Goal: Task Accomplishment & Management: Manage account settings

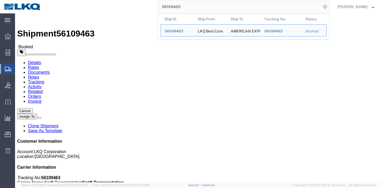
drag, startPoint x: 41, startPoint y: 19, endPoint x: 71, endPoint y: 5, distance: 34.2
click link "Rates"
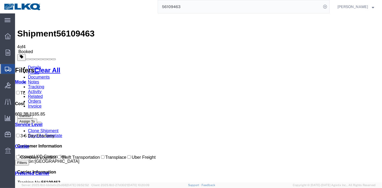
click at [44, 85] on link "Tracking" at bounding box center [36, 87] width 16 height 5
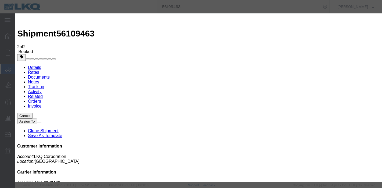
type input "[DATE]"
type input "7:00 PM"
select select "DELIVRED"
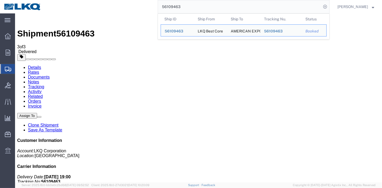
drag, startPoint x: 190, startPoint y: 6, endPoint x: 129, endPoint y: 8, distance: 60.4
click at [129, 8] on div "56109463 Ship ID Ship From Ship To Tracking Nu. Status Ship ID 56109463 Ship Fr…" at bounding box center [187, 6] width 284 height 13
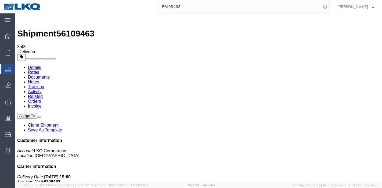
paste input "8942"
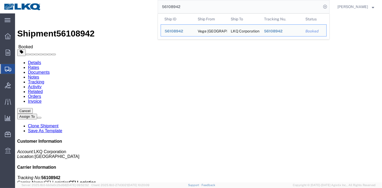
drag, startPoint x: 192, startPoint y: 9, endPoint x: 152, endPoint y: 3, distance: 41.4
click at [152, 3] on div "56108942 Ship ID Ship From Ship To Tracking Nu. Status Ship ID 56108942 Ship Fr…" at bounding box center [187, 6] width 284 height 13
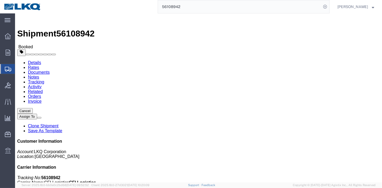
paste input "6396"
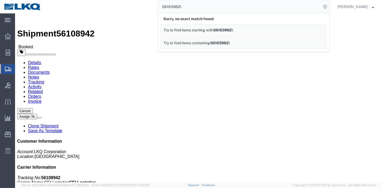
click at [190, 9] on input "56163962\" at bounding box center [239, 6] width 163 height 13
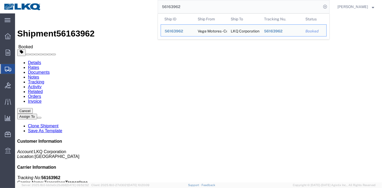
drag, startPoint x: 183, startPoint y: 4, endPoint x: 156, endPoint y: 4, distance: 26.8
click at [156, 4] on div "56163962 Ship ID Ship From Ship To Tracking Nu. Status Ship ID 56163962 Ship Fr…" at bounding box center [187, 6] width 284 height 13
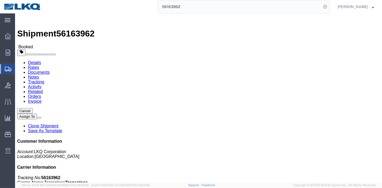
paste input "526033"
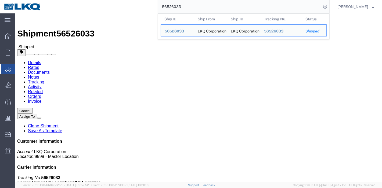
drag, startPoint x: 180, startPoint y: 5, endPoint x: 127, endPoint y: 9, distance: 53.1
click at [127, 9] on div "56526033 Ship ID Ship From Ship To Tracking Nu. Status Ship ID 56526033 Ship Fr…" at bounding box center [187, 6] width 284 height 13
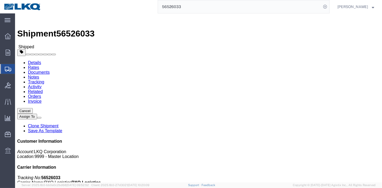
paste input "468566"
type input "56468566"
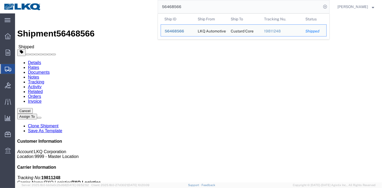
click link "Tracking"
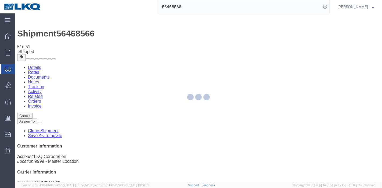
click at [236, 52] on div at bounding box center [198, 97] width 367 height 169
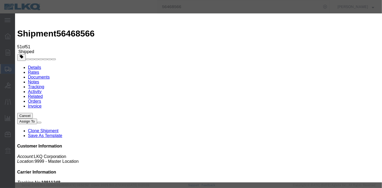
type input "[DATE]"
type input "7:00 PM"
select select "DELIVRED"
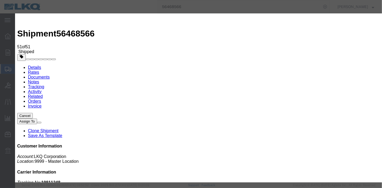
type input "[DATE]"
